Goal: Task Accomplishment & Management: Manage account settings

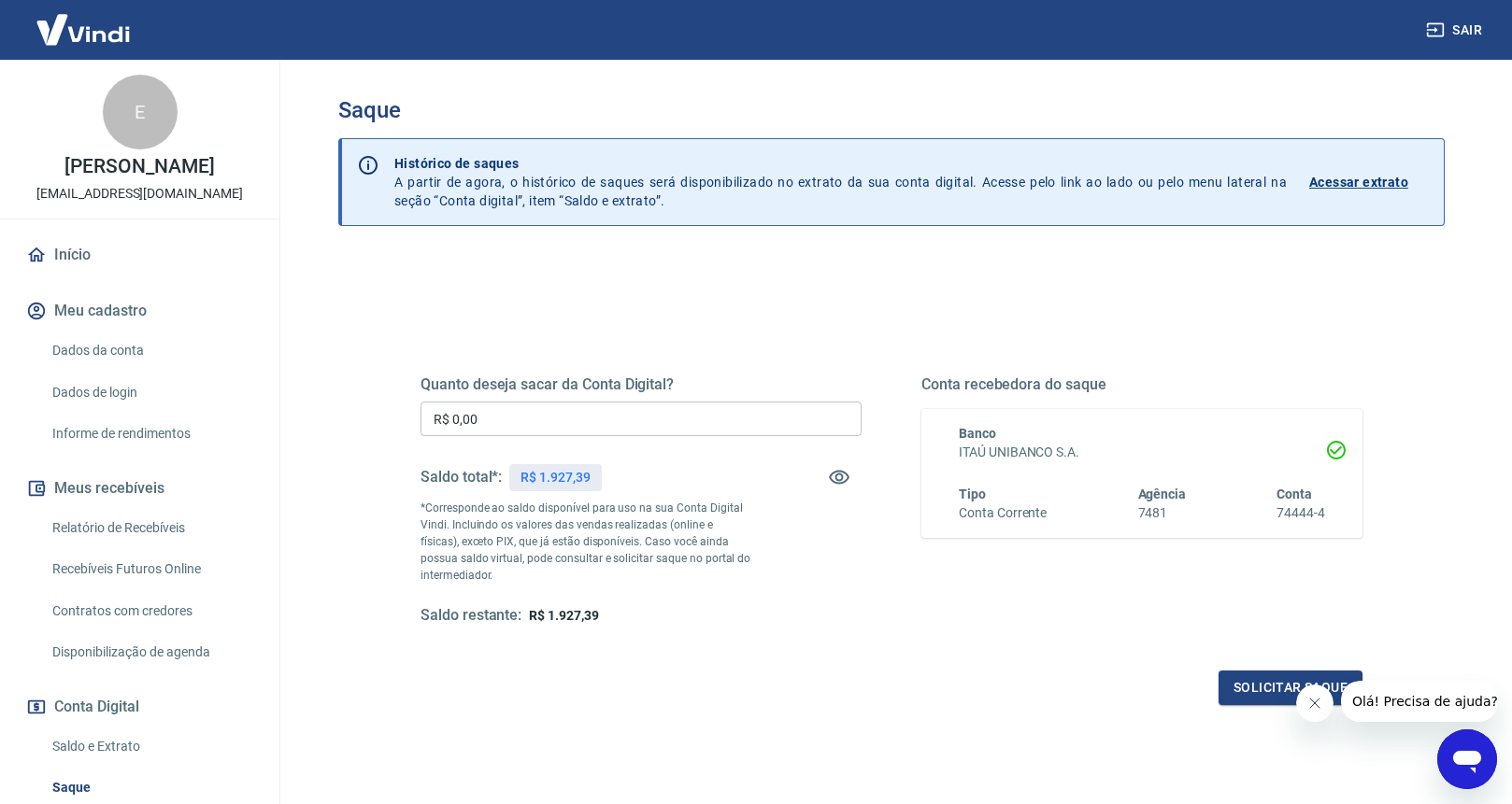
click at [585, 429] on input "R$ 0,00" at bounding box center [641, 418] width 441 height 34
type input "R$ 1.927,39"
click at [1308, 707] on icon "Fechar mensagem da empresa" at bounding box center [1314, 703] width 15 height 15
click at [1276, 696] on button "Solicitar saque" at bounding box center [1291, 688] width 144 height 34
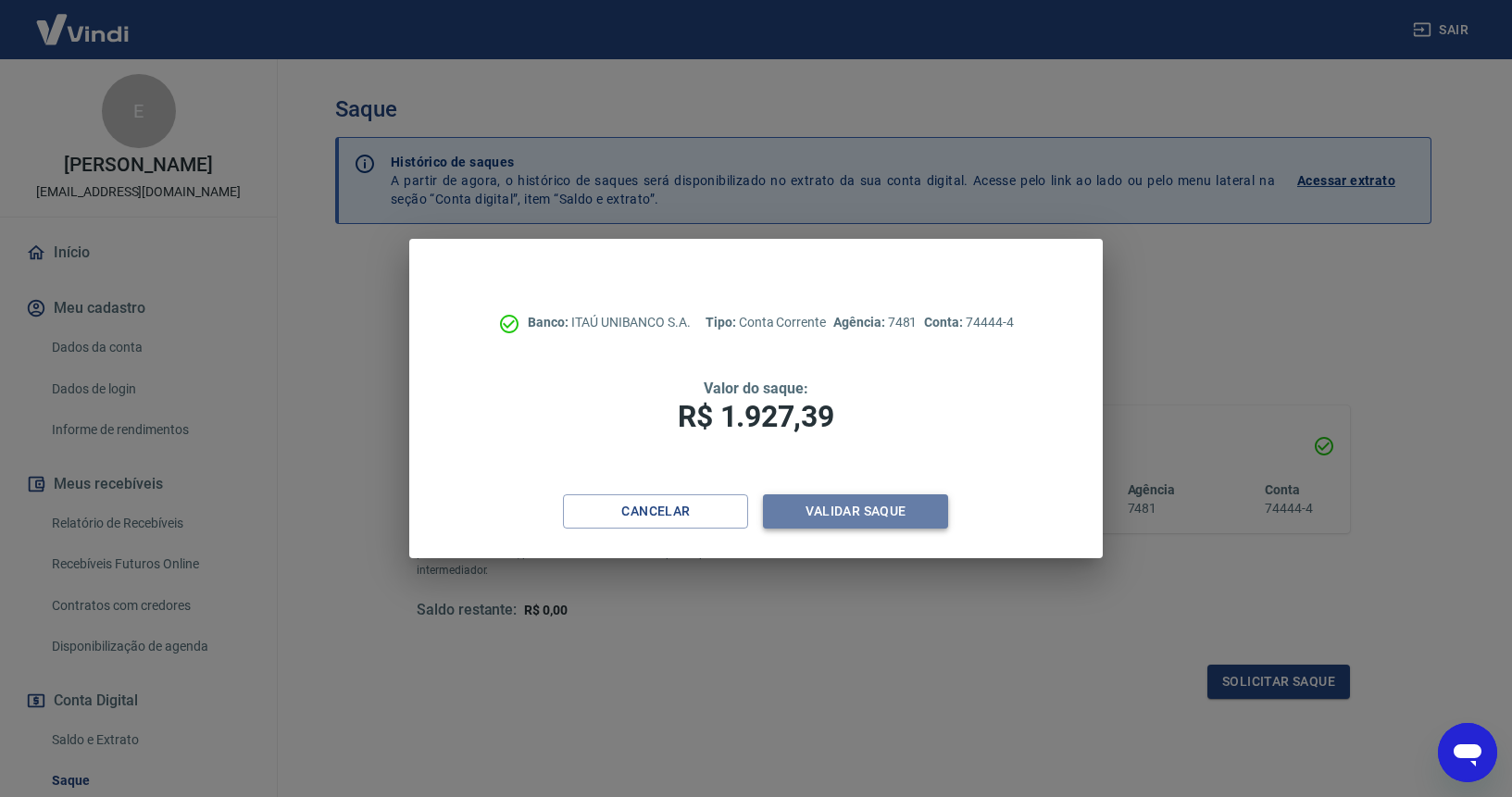
click at [875, 506] on button "Validar saque" at bounding box center [855, 511] width 185 height 34
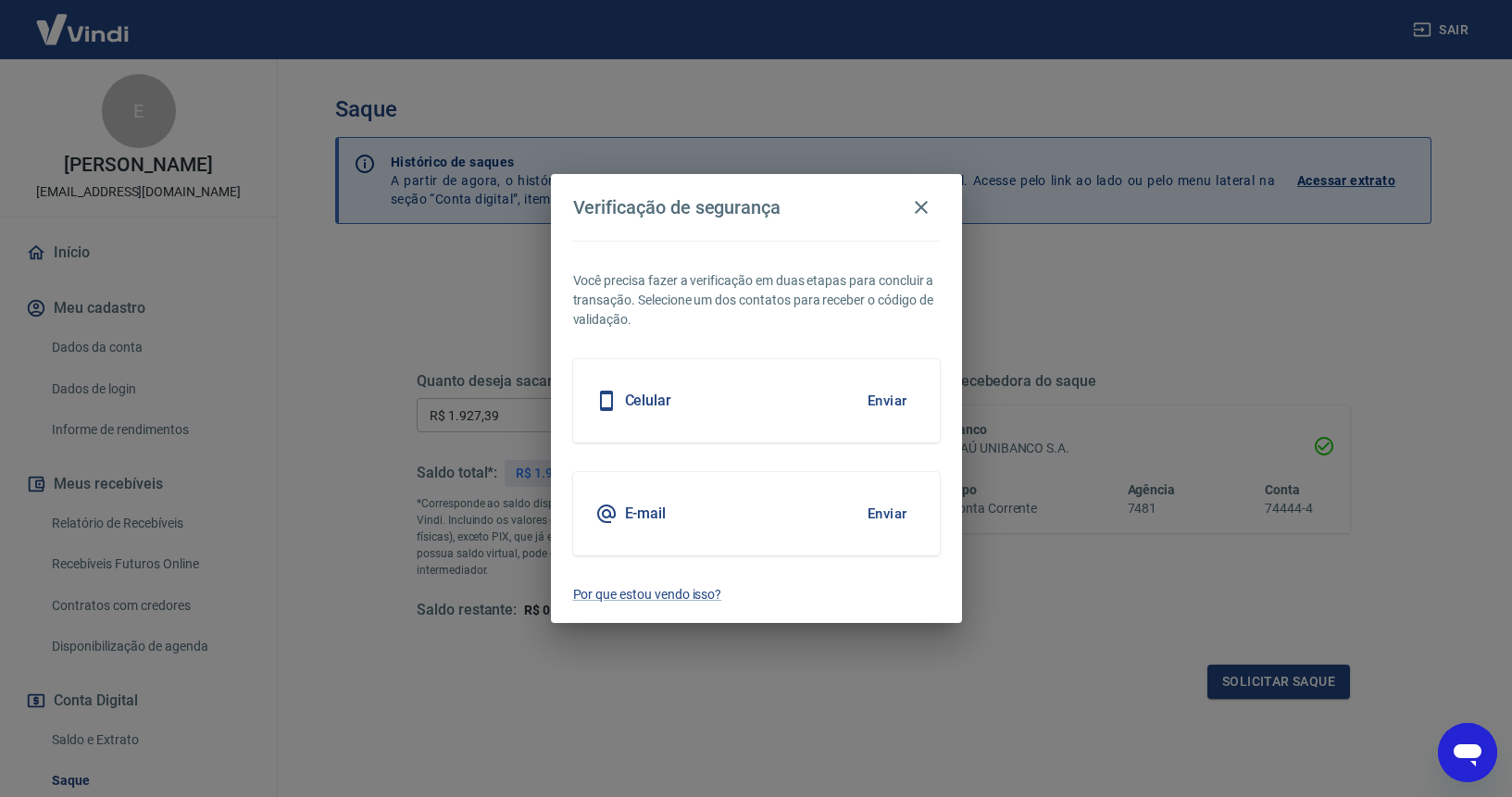
click at [889, 388] on button "Enviar" at bounding box center [888, 401] width 60 height 39
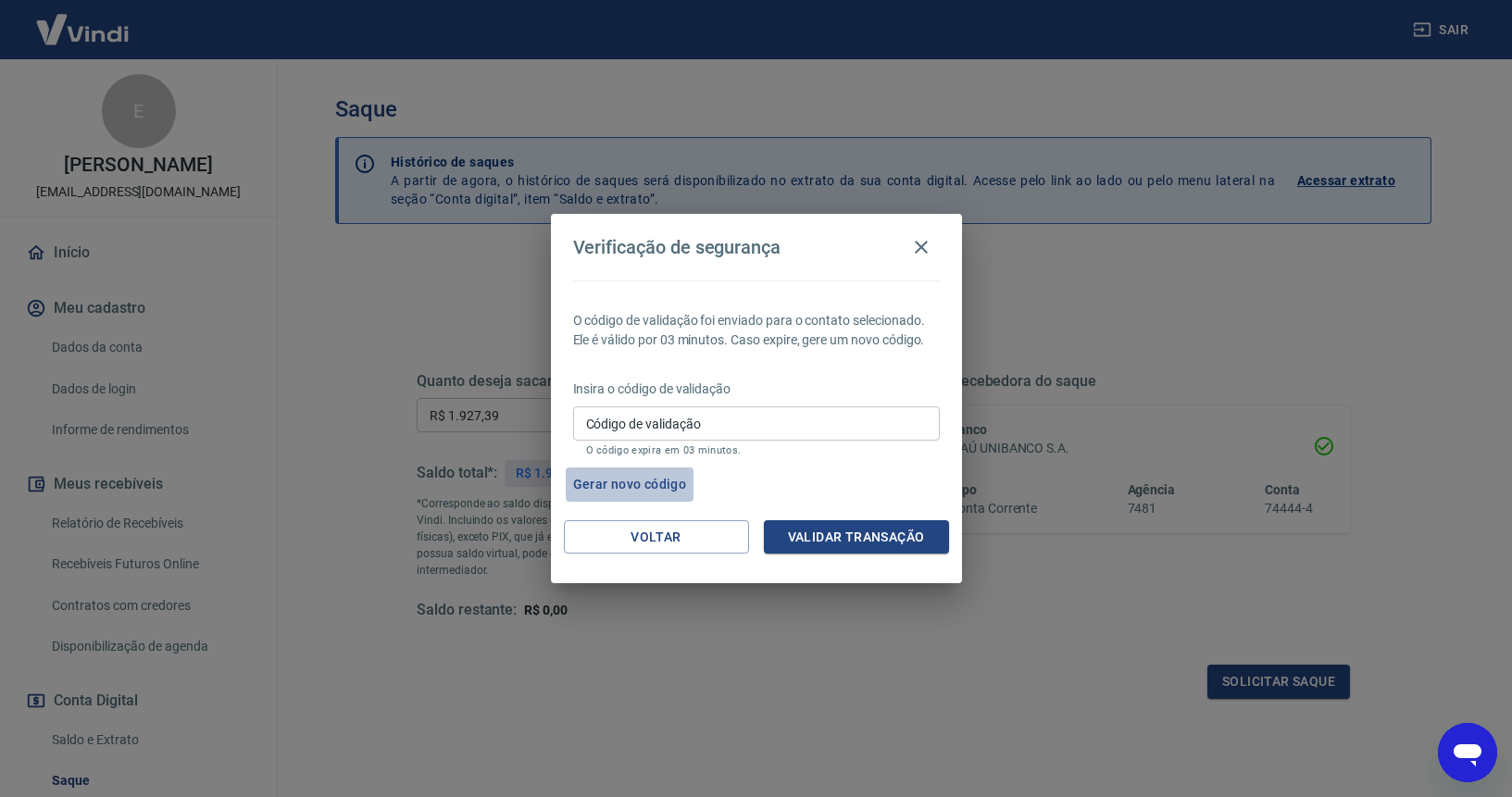
click at [638, 488] on button "Gerar novo código" at bounding box center [630, 484] width 129 height 34
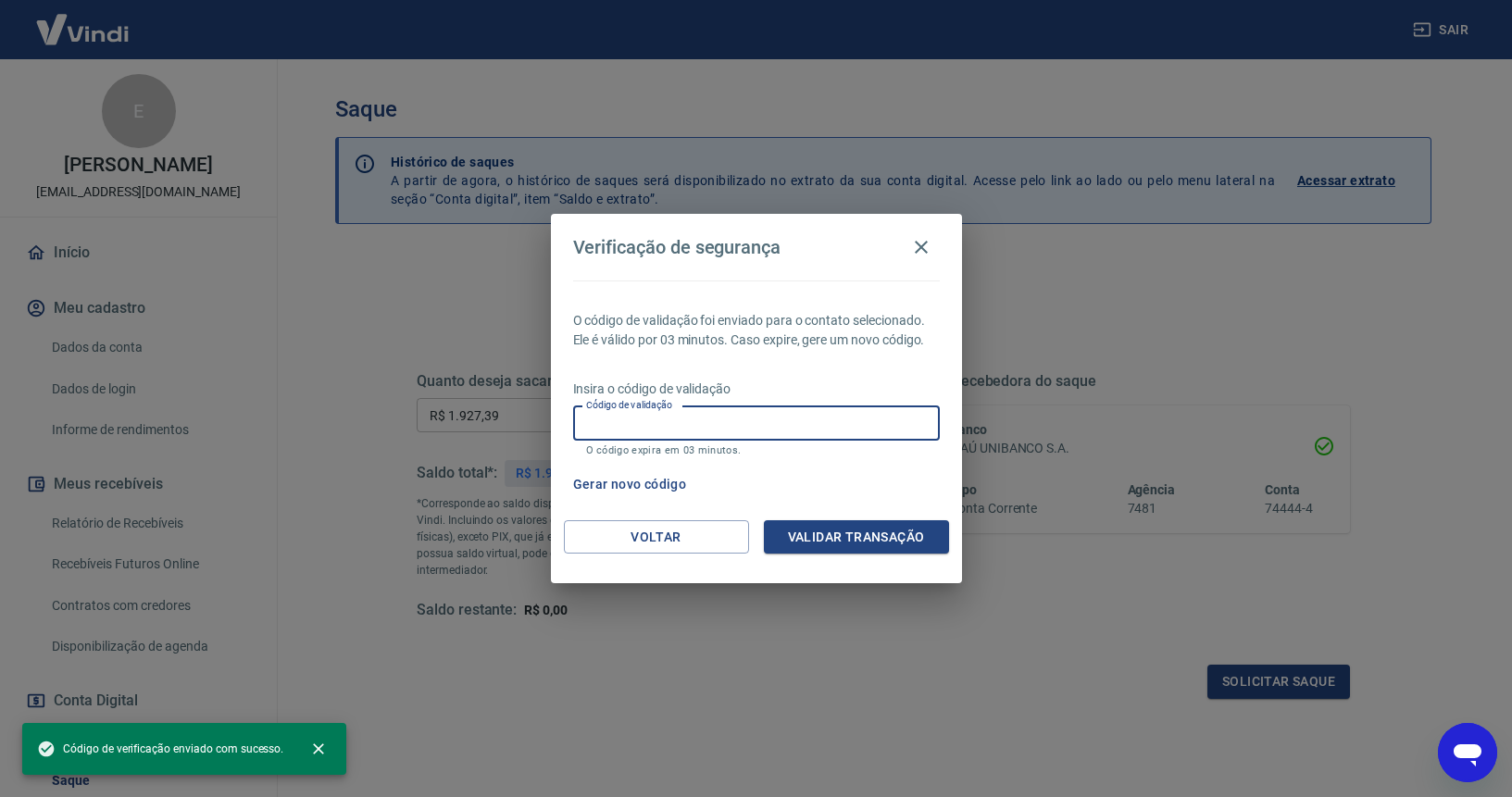
click at [673, 430] on input "Código de validação" at bounding box center [757, 423] width 367 height 34
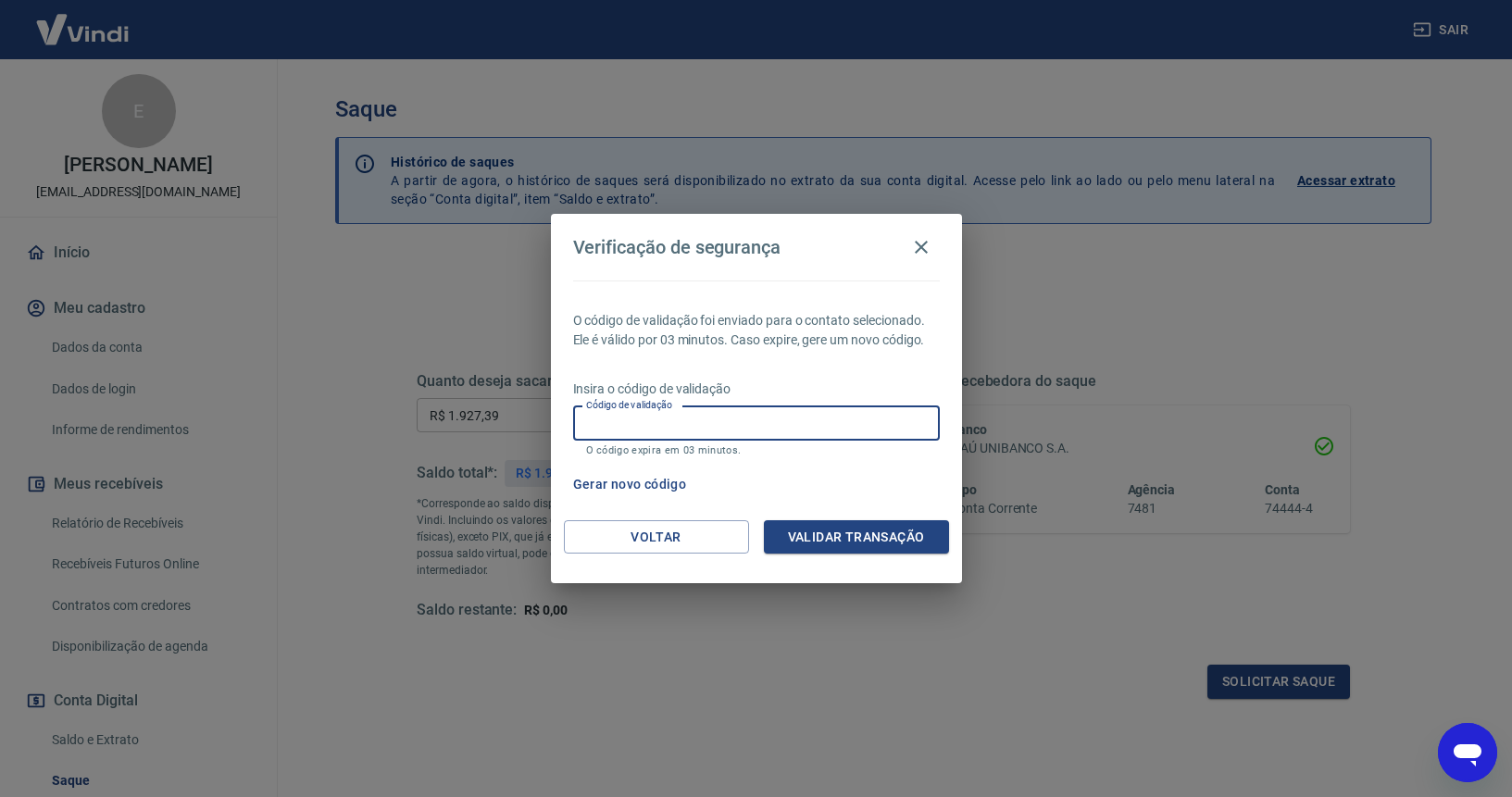
click at [667, 417] on input "Código de validação" at bounding box center [757, 423] width 367 height 34
click at [669, 540] on button "Voltar" at bounding box center [657, 538] width 185 height 34
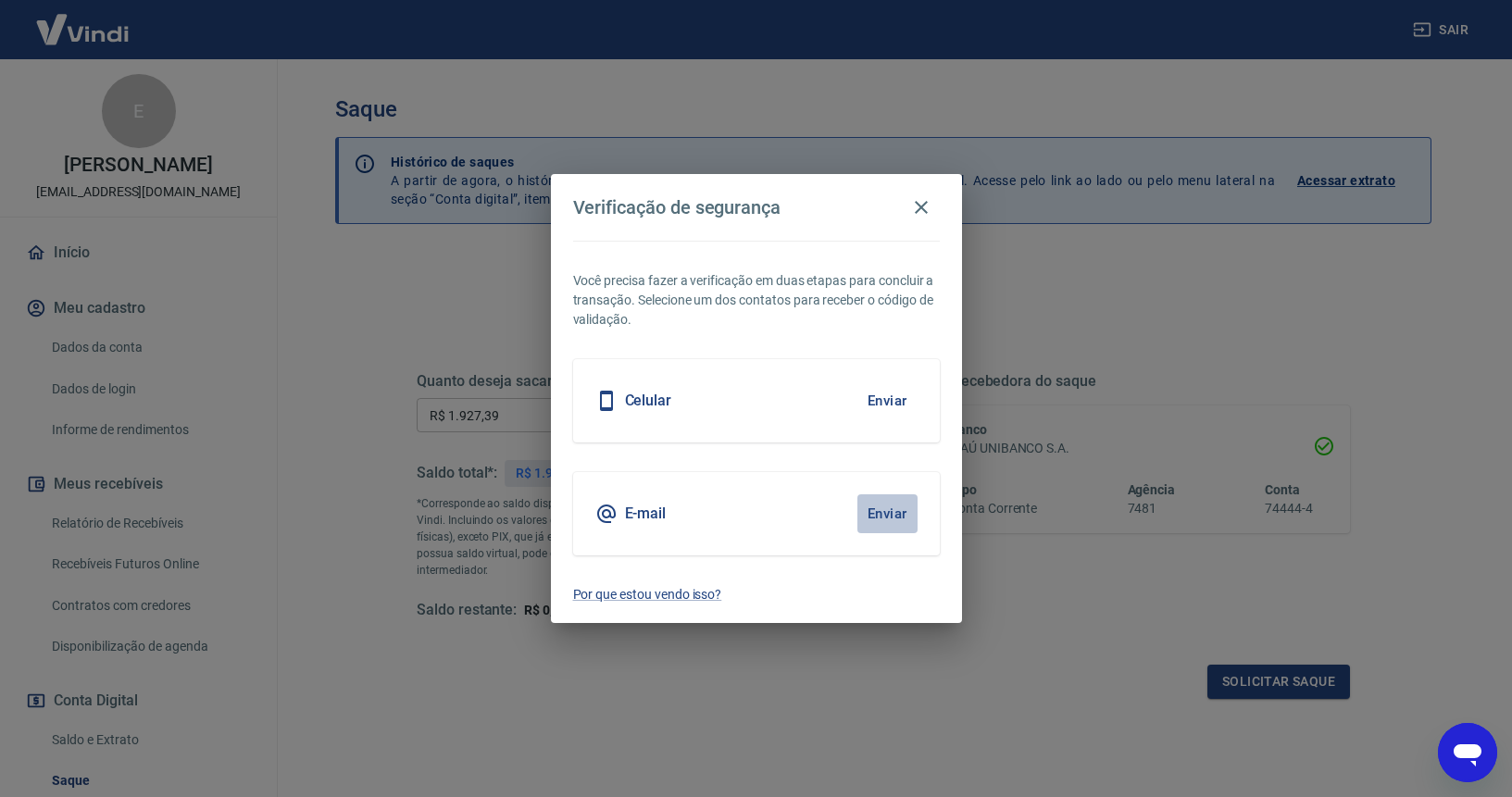
click at [893, 506] on button "Enviar" at bounding box center [888, 514] width 60 height 39
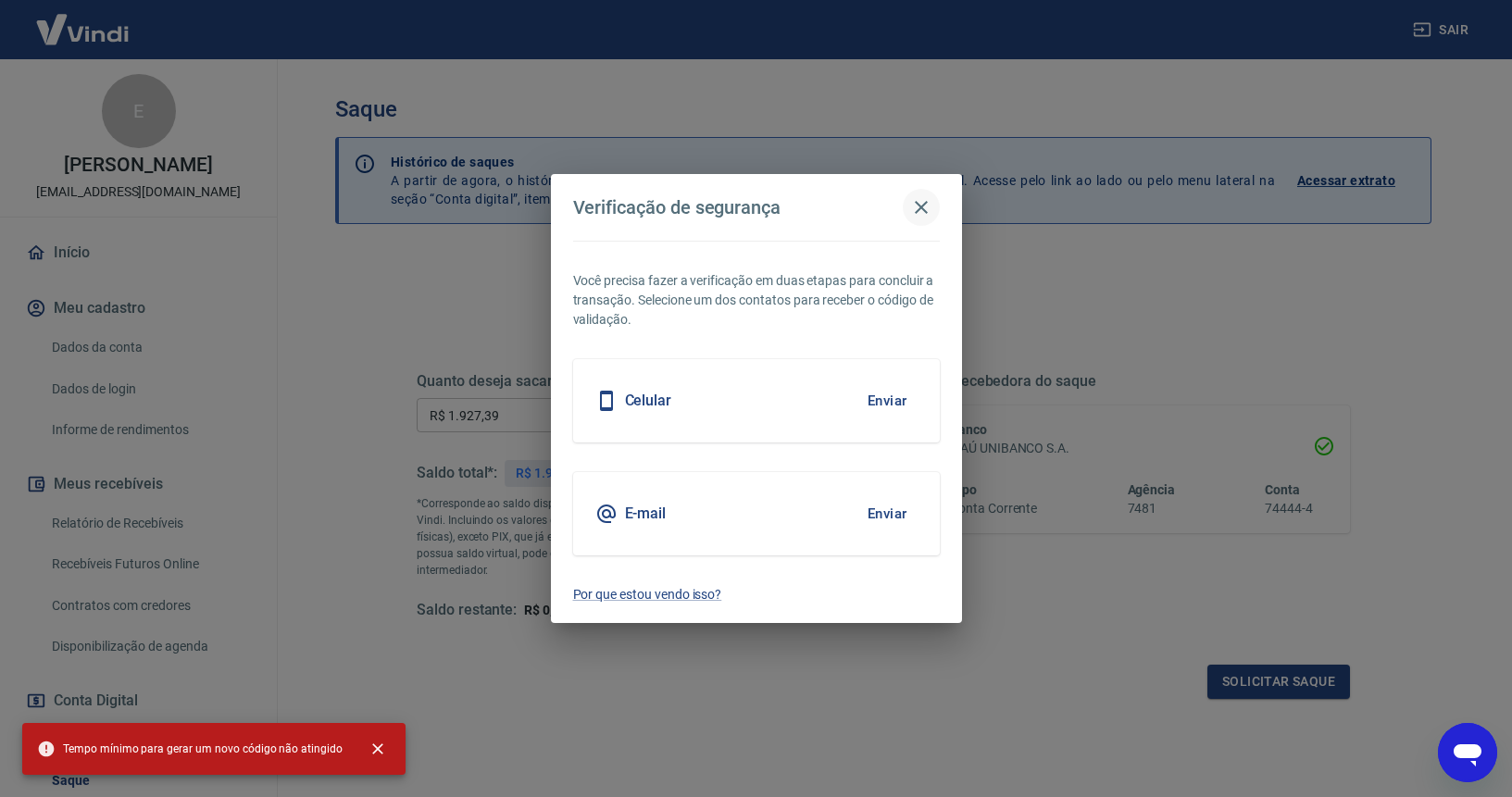
click at [922, 205] on icon "button" at bounding box center [921, 207] width 13 height 13
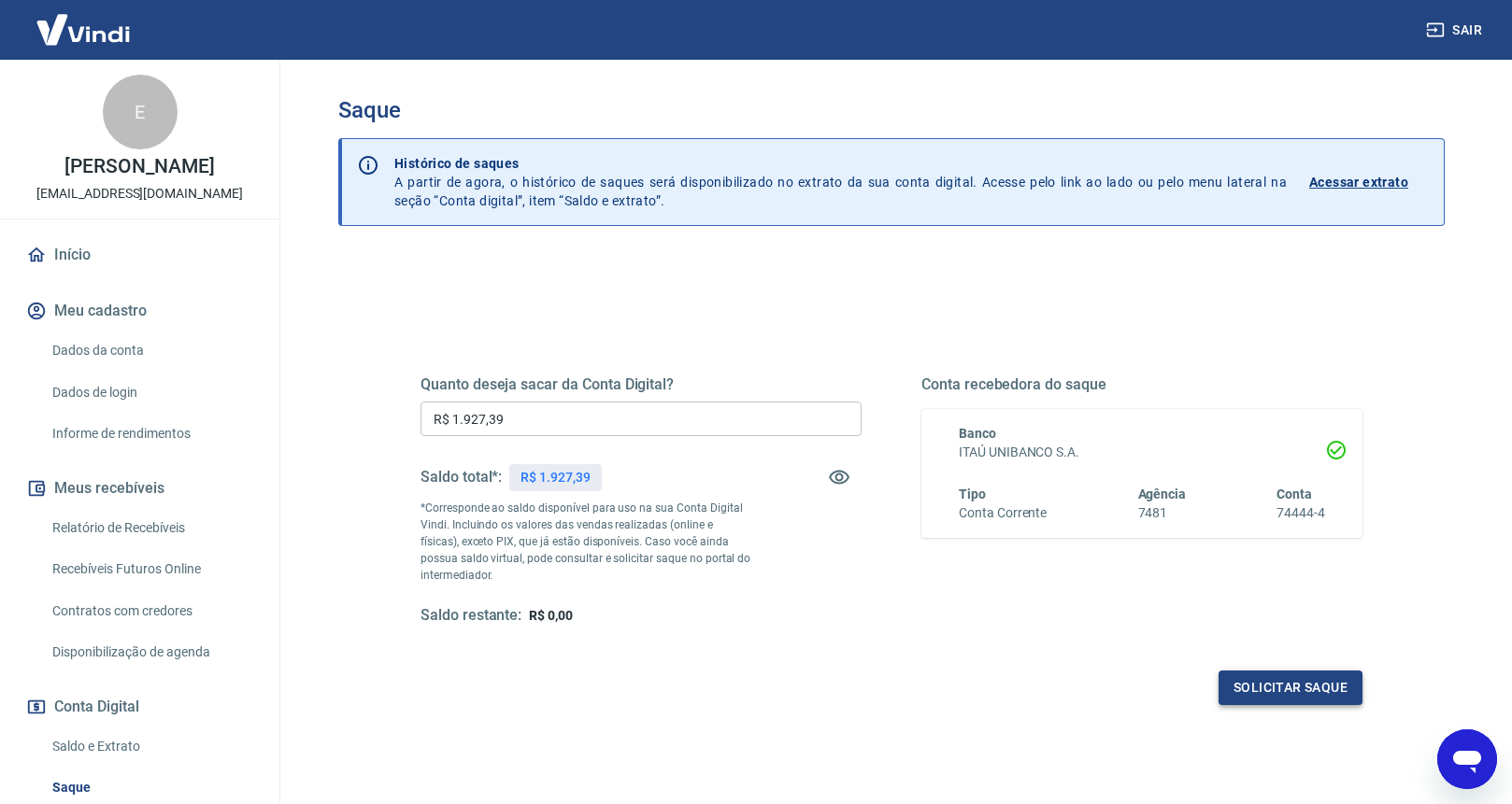
click at [1227, 687] on button "Solicitar saque" at bounding box center [1291, 688] width 144 height 34
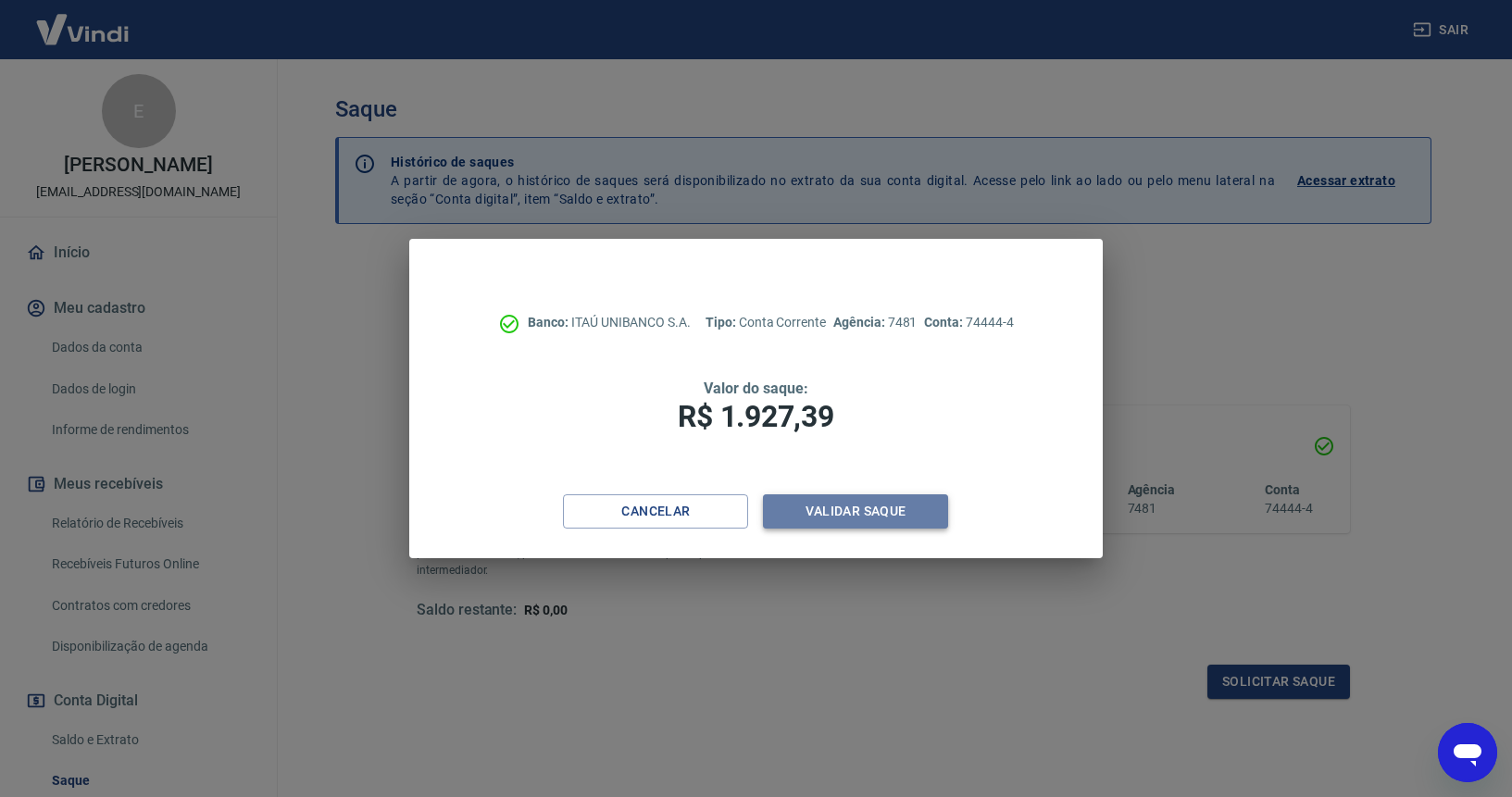
click at [855, 518] on button "Validar saque" at bounding box center [855, 511] width 185 height 34
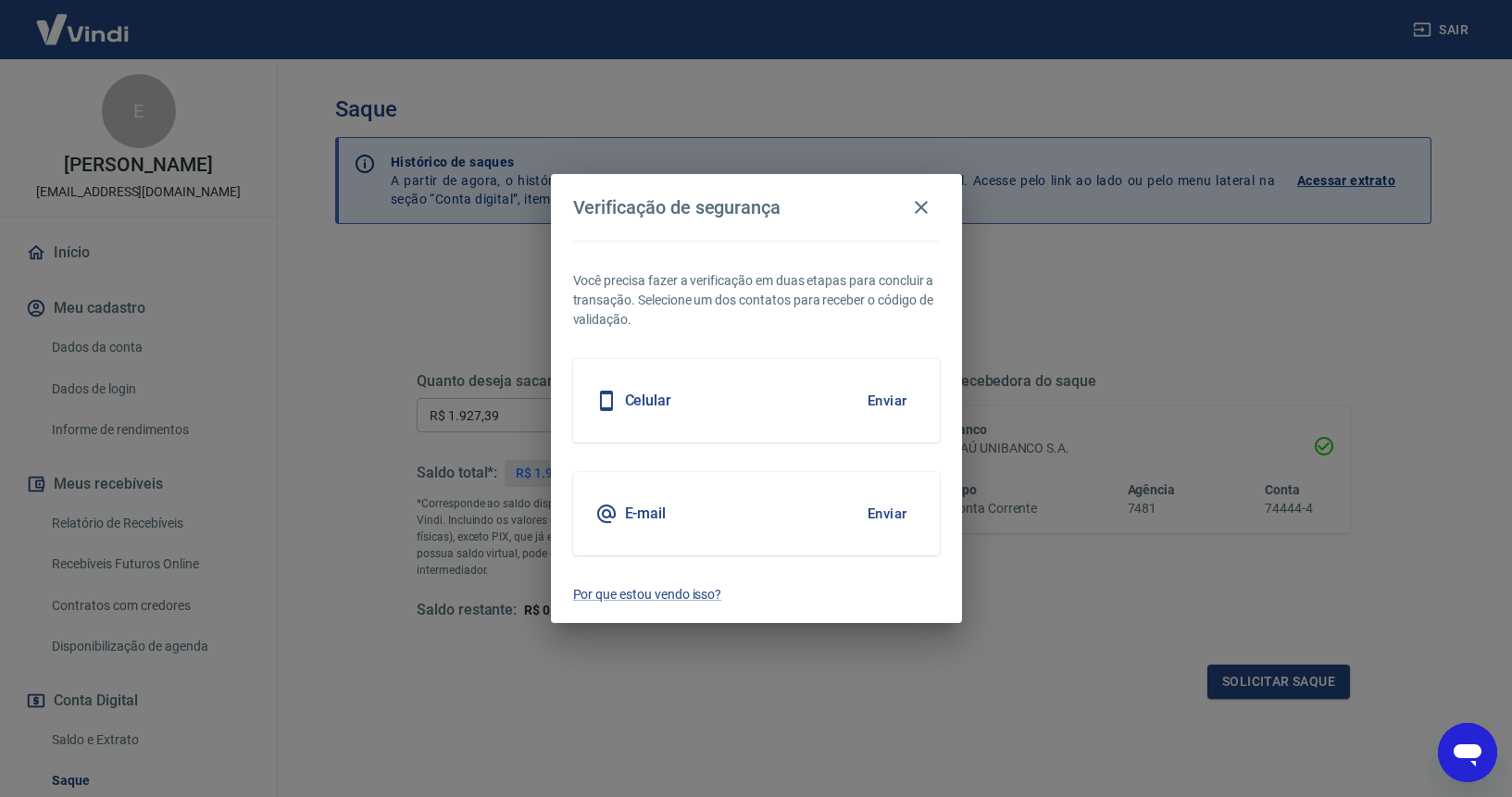
click at [879, 516] on button "Enviar" at bounding box center [888, 514] width 60 height 39
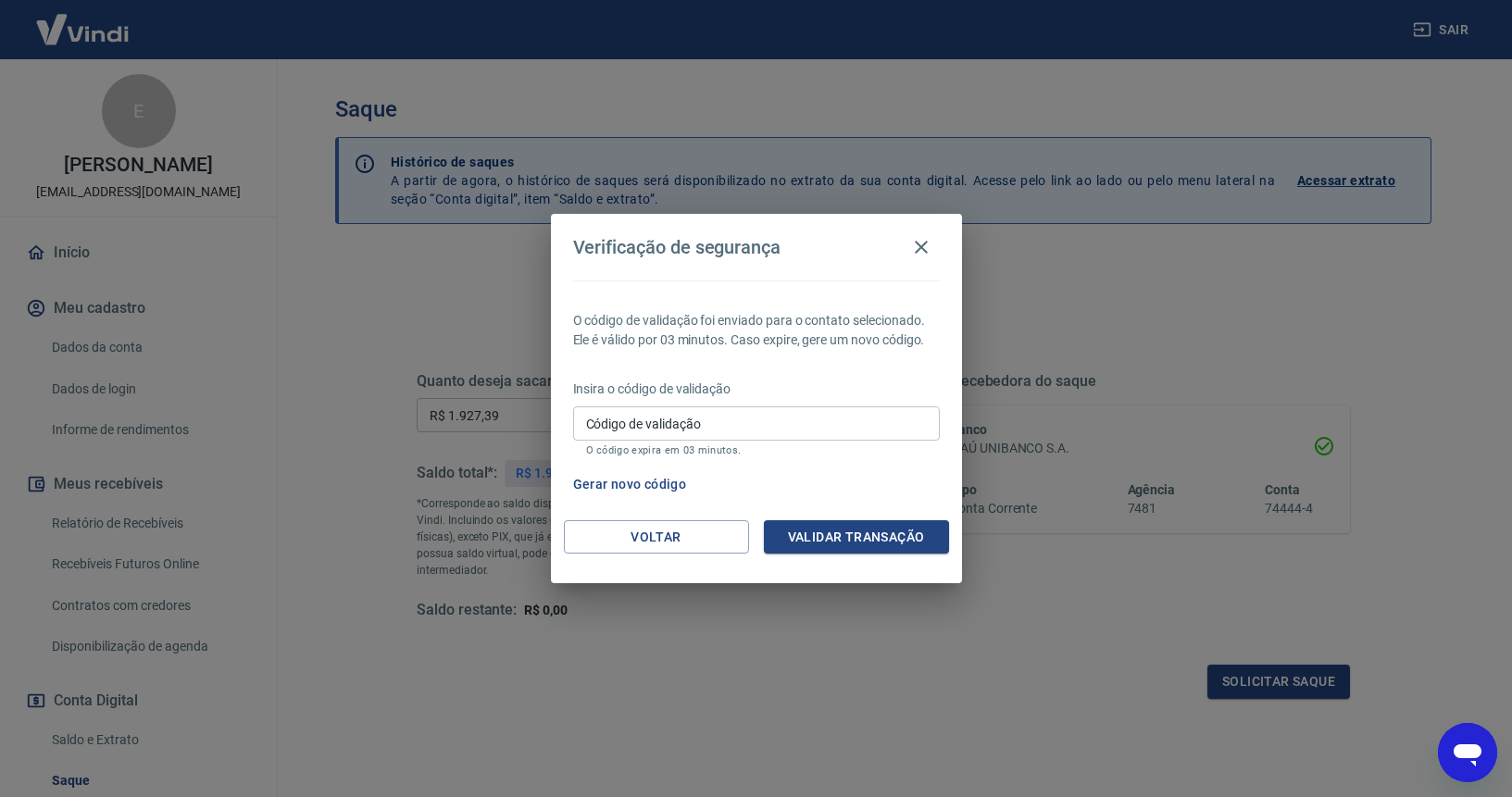
click at [763, 418] on input "Código de validação" at bounding box center [757, 423] width 367 height 34
type input "548975"
click at [870, 530] on button "Validar transação" at bounding box center [856, 538] width 185 height 34
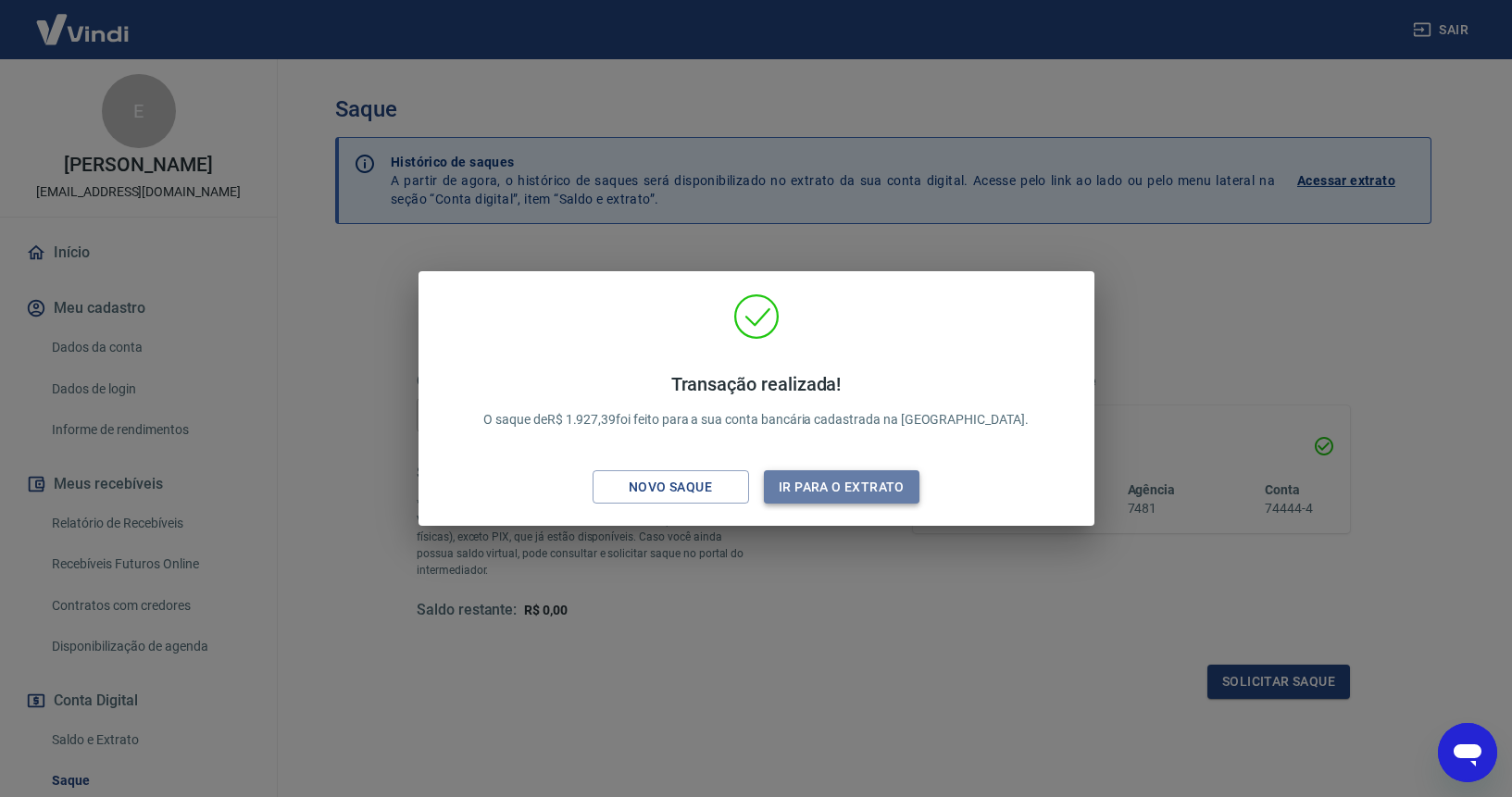
click at [808, 483] on button "Ir para o extrato" at bounding box center [842, 487] width 156 height 34
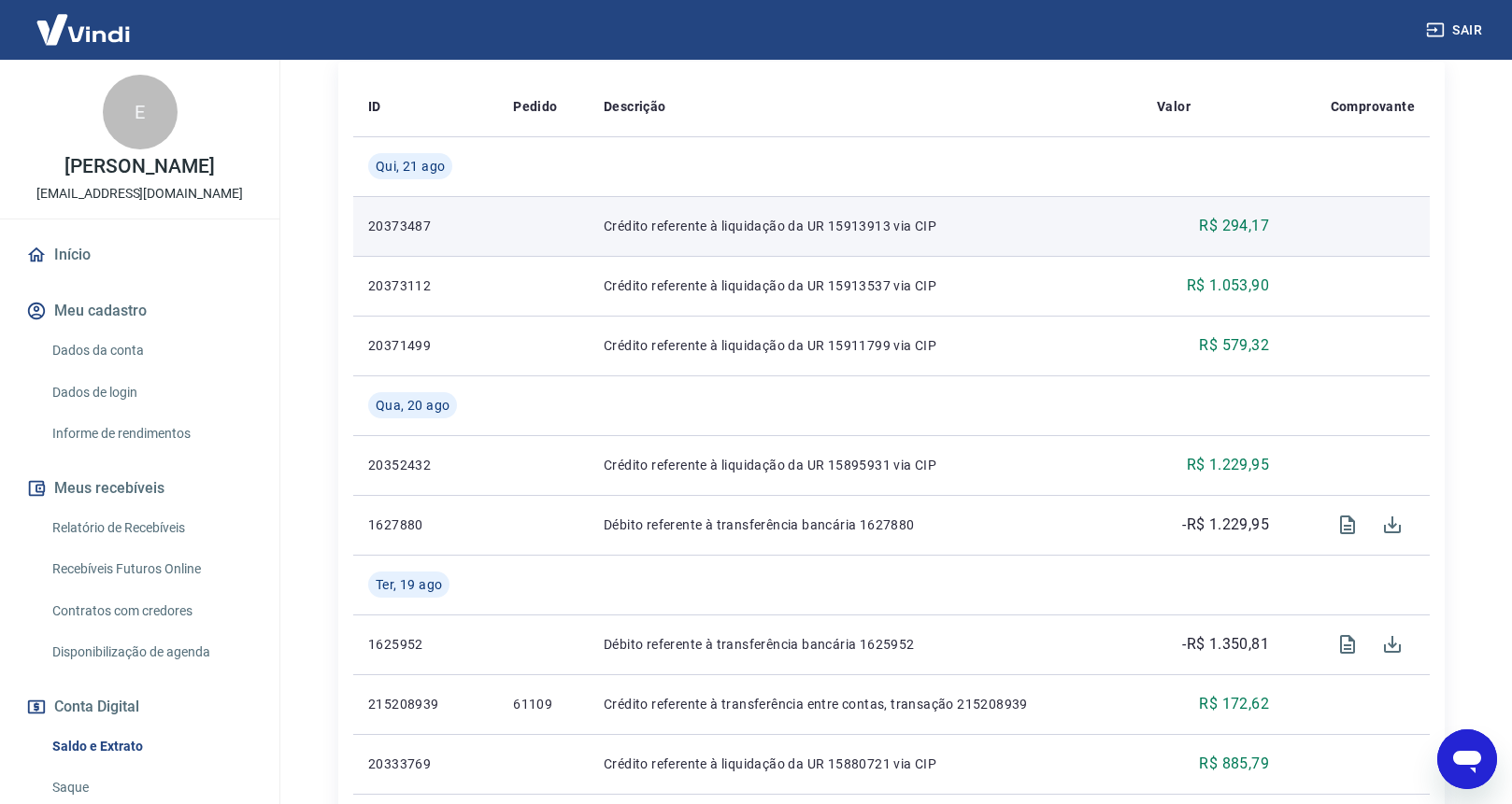
scroll to position [480, 0]
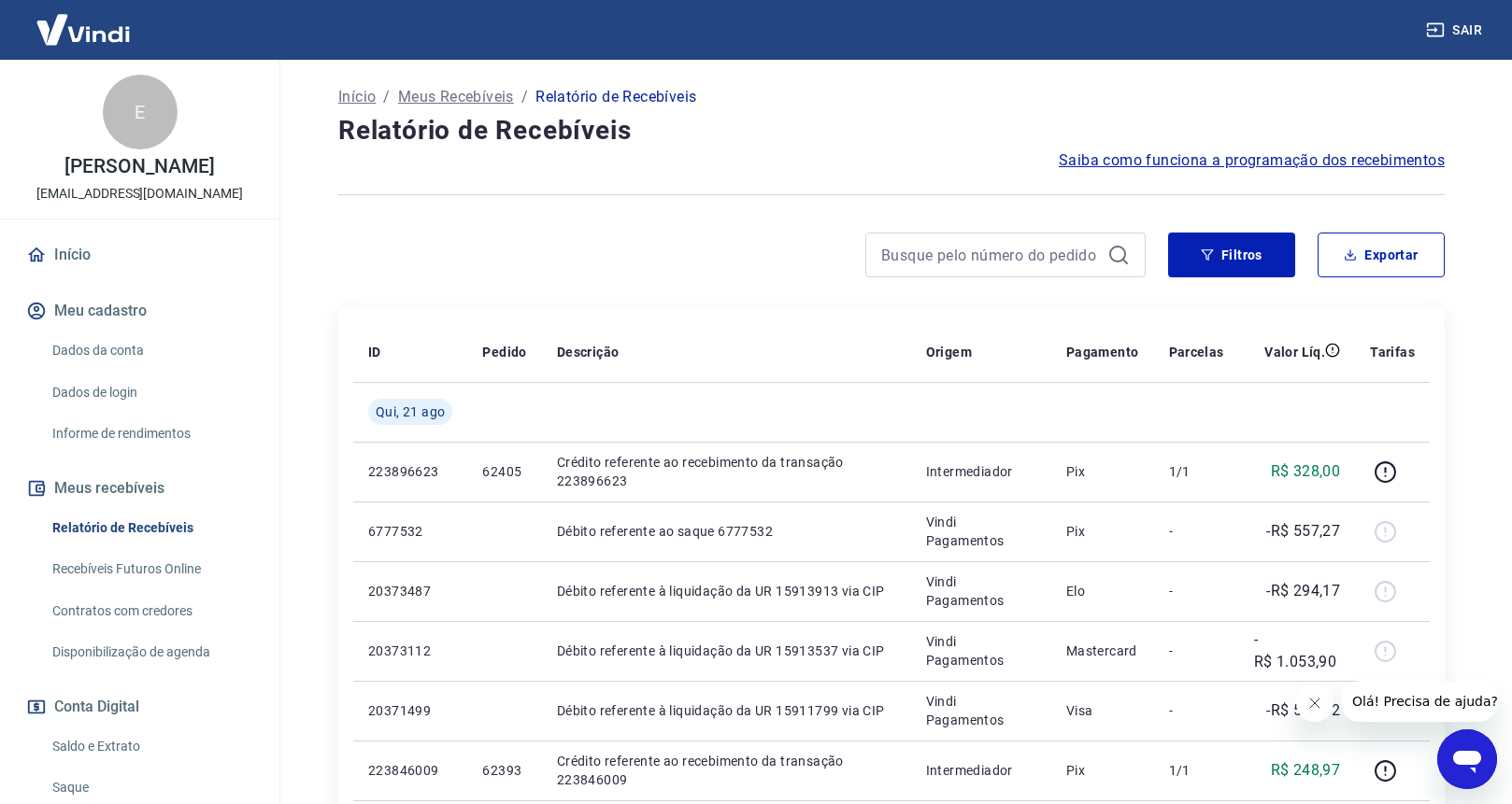
scroll to position [93, 0]
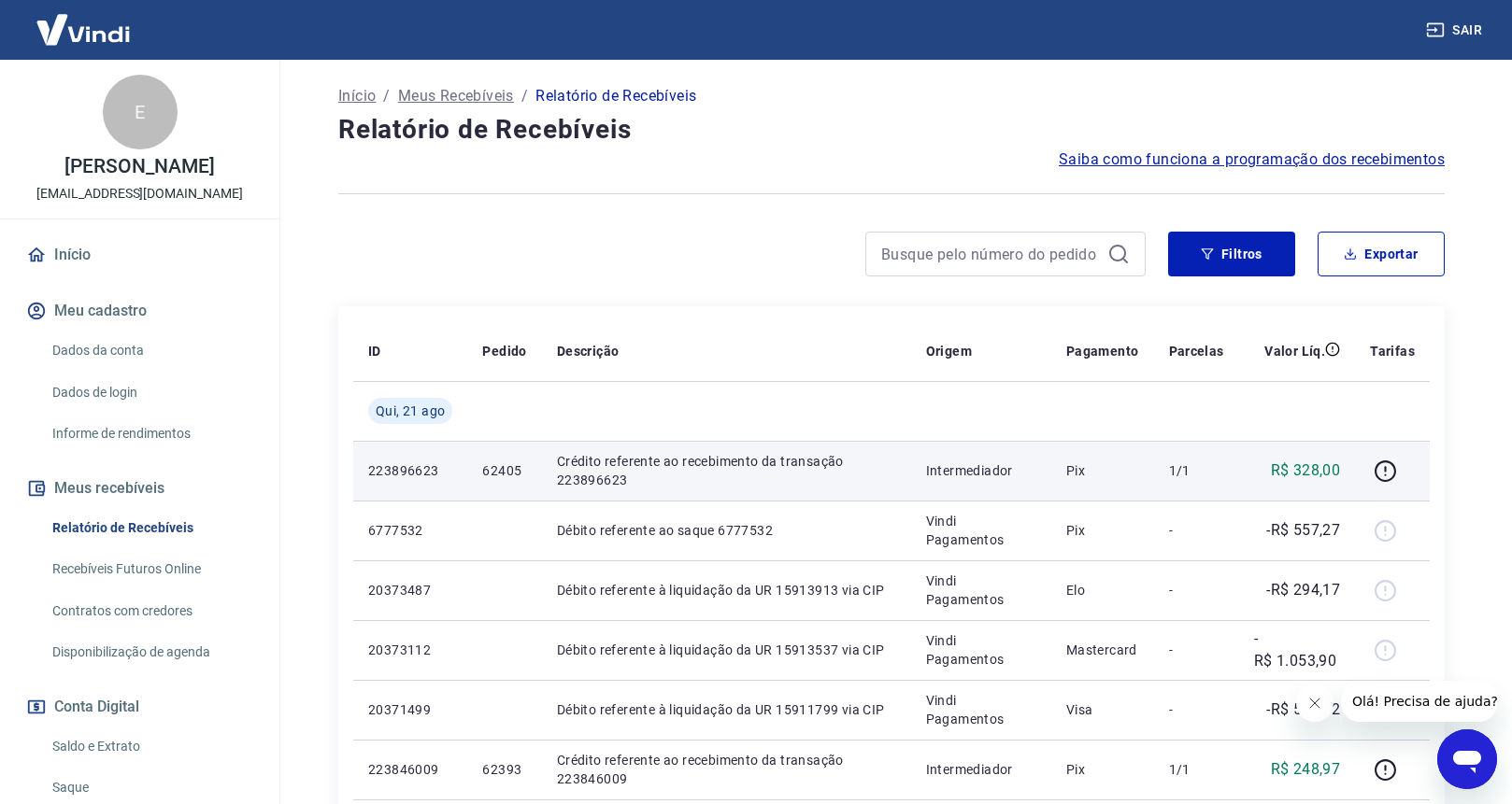
click at [499, 474] on p "62405" at bounding box center [504, 470] width 44 height 19
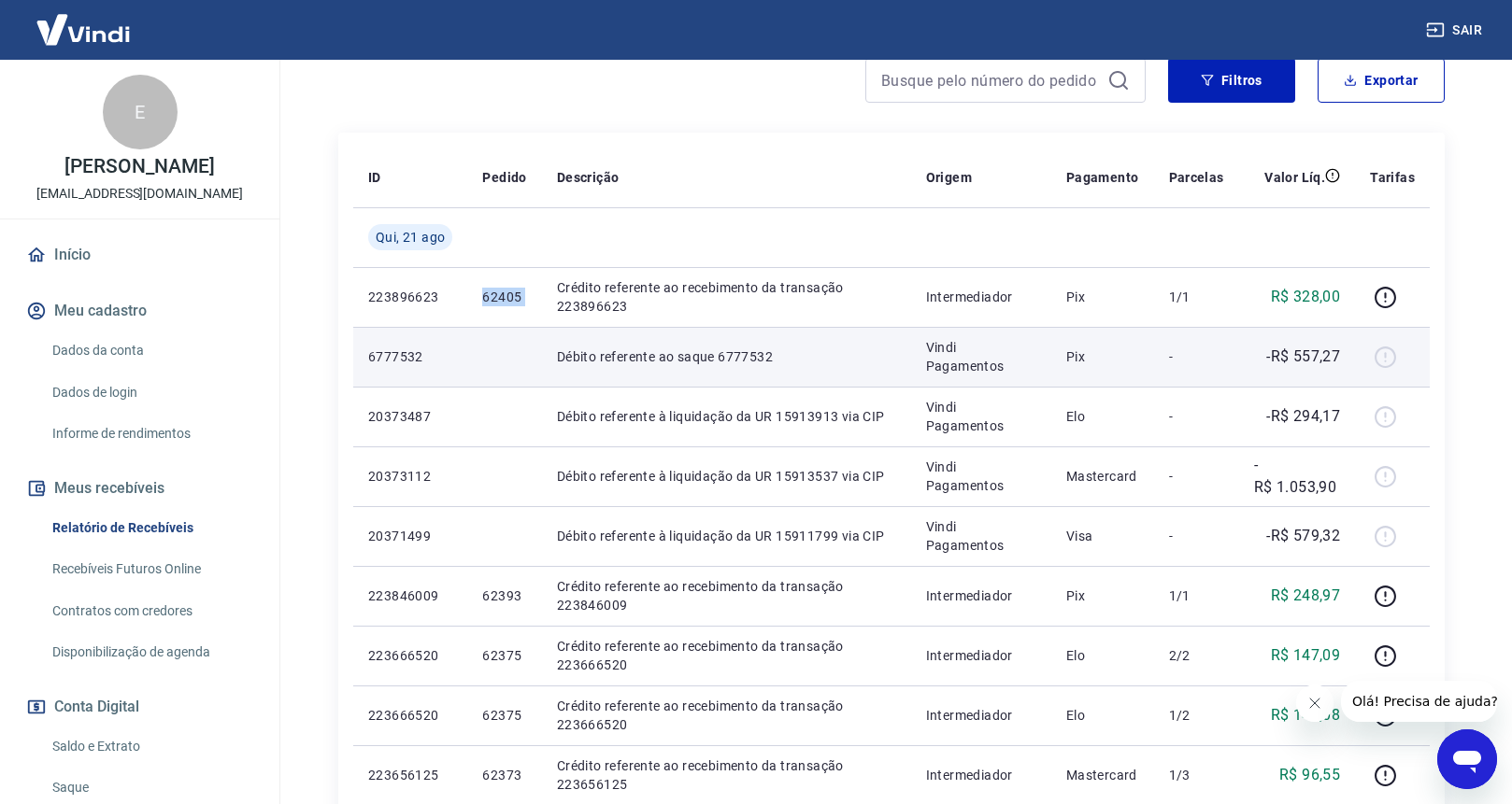
scroll to position [269, 0]
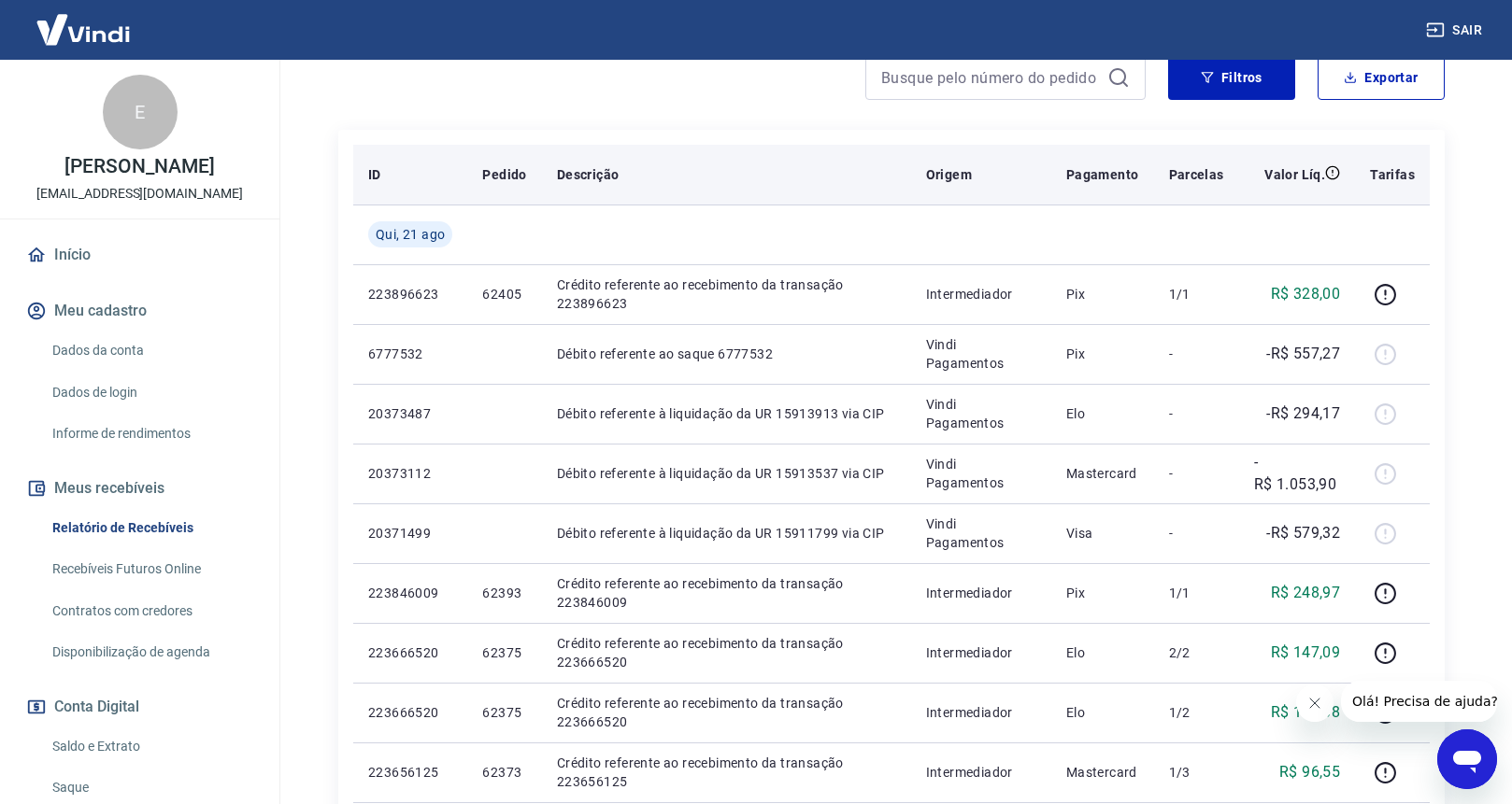
click at [816, 197] on th "Descrição" at bounding box center [726, 174] width 369 height 60
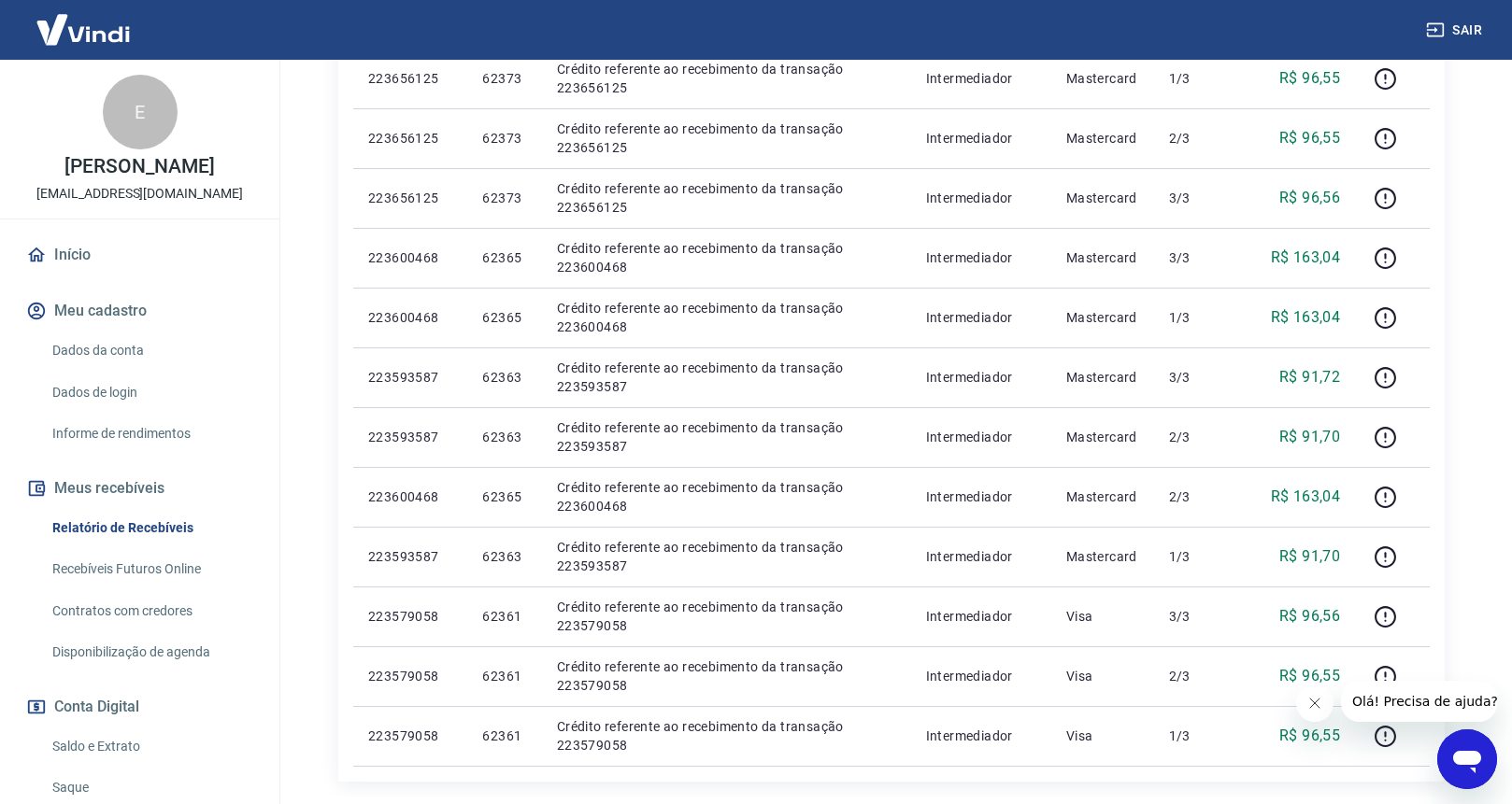
scroll to position [177, 0]
